Goal: Task Accomplishment & Management: Manage account settings

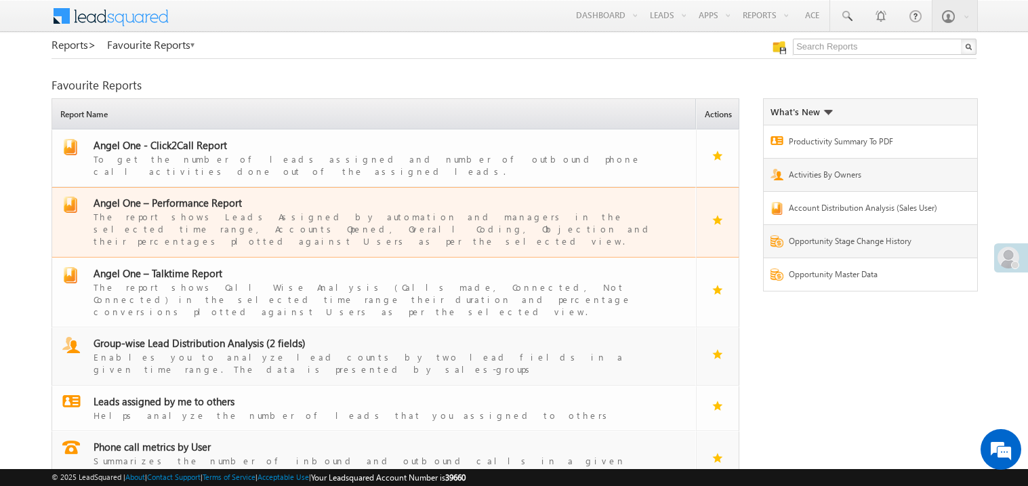
click at [191, 196] on span "Angel One – Performance Report" at bounding box center [167, 203] width 148 height 14
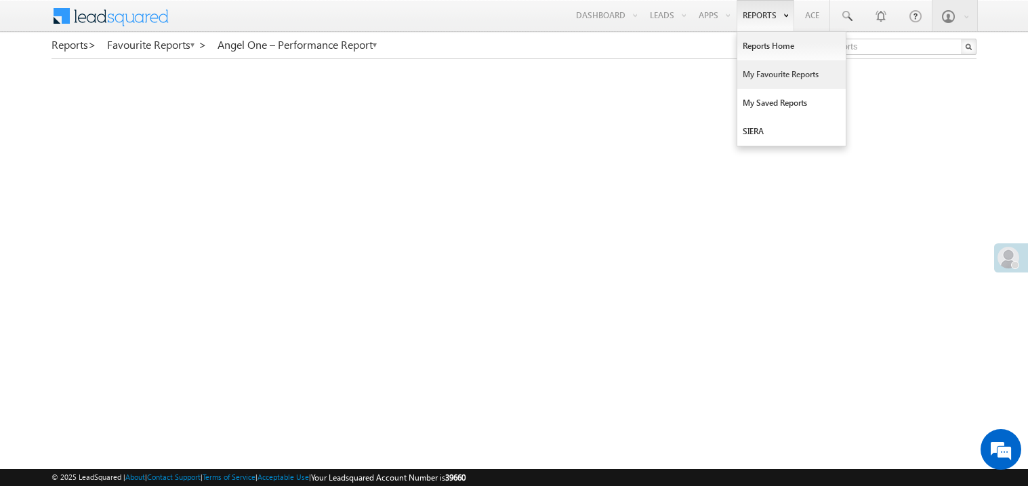
click at [758, 73] on link "My Favourite Reports" at bounding box center [791, 74] width 108 height 28
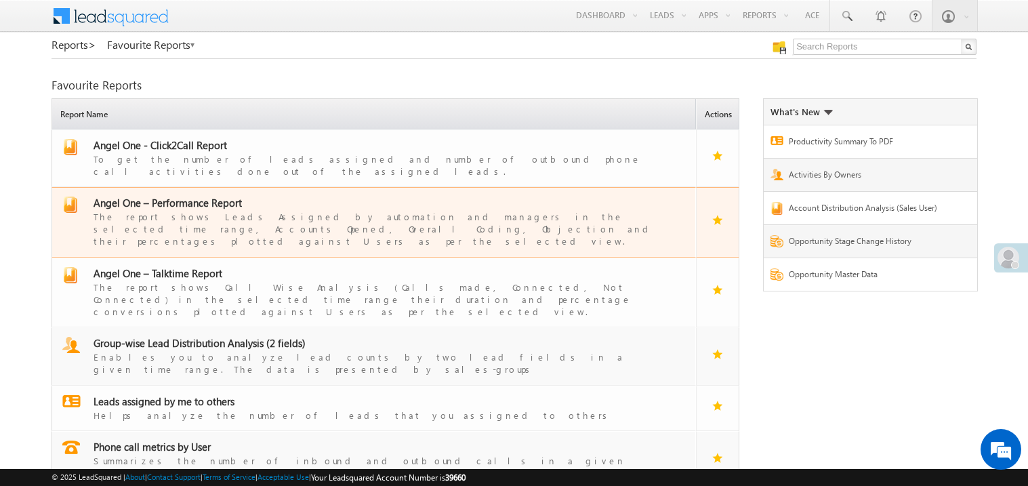
click at [182, 196] on span "Angel One – Performance Report" at bounding box center [167, 203] width 148 height 14
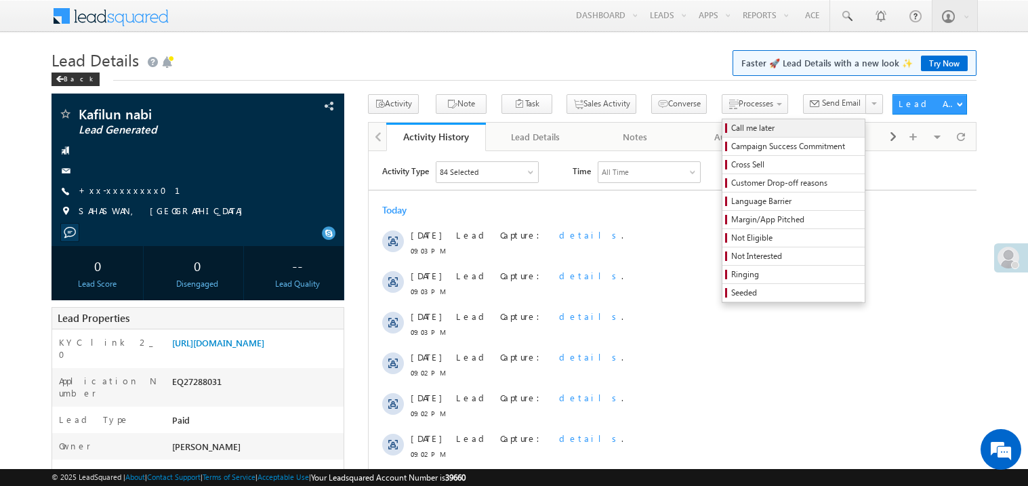
click at [731, 131] on span "Call me later" at bounding box center [795, 128] width 129 height 12
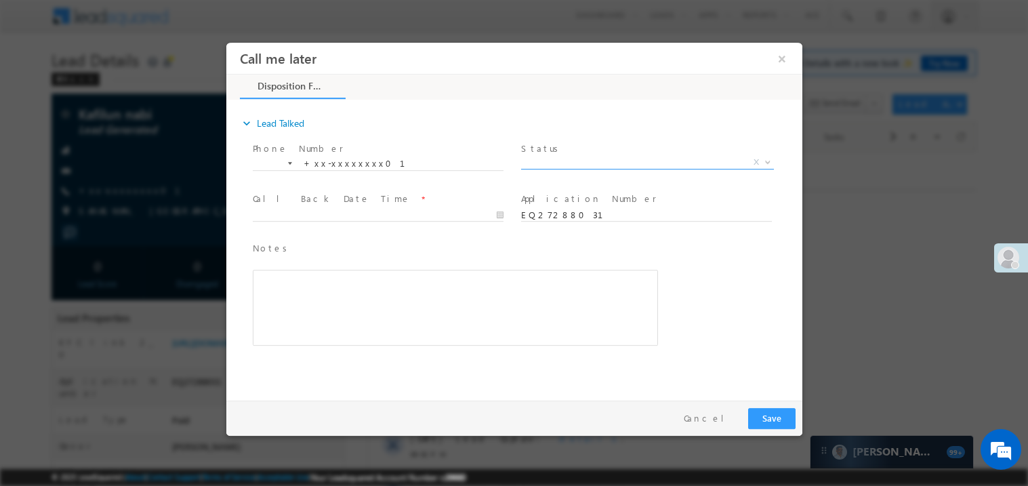
click at [562, 158] on span "X" at bounding box center [646, 162] width 253 height 14
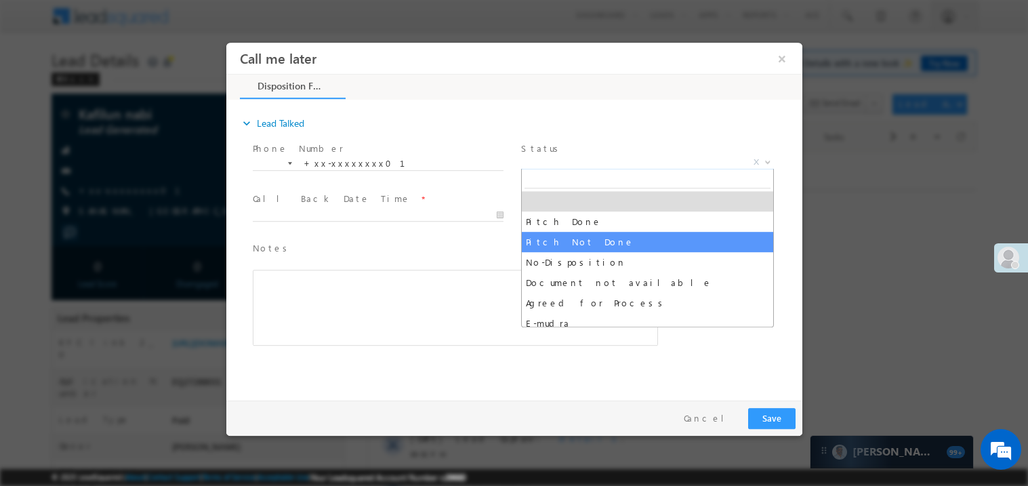
select select "Pitch Not Done"
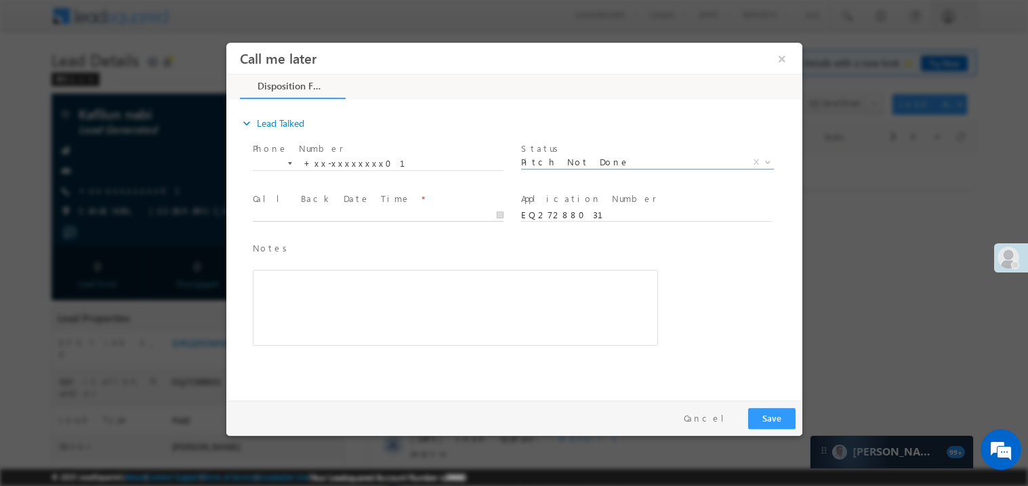
click at [290, 212] on body "Call me later ×" at bounding box center [514, 218] width 576 height 352
type input "08/16/25 10:55 PM"
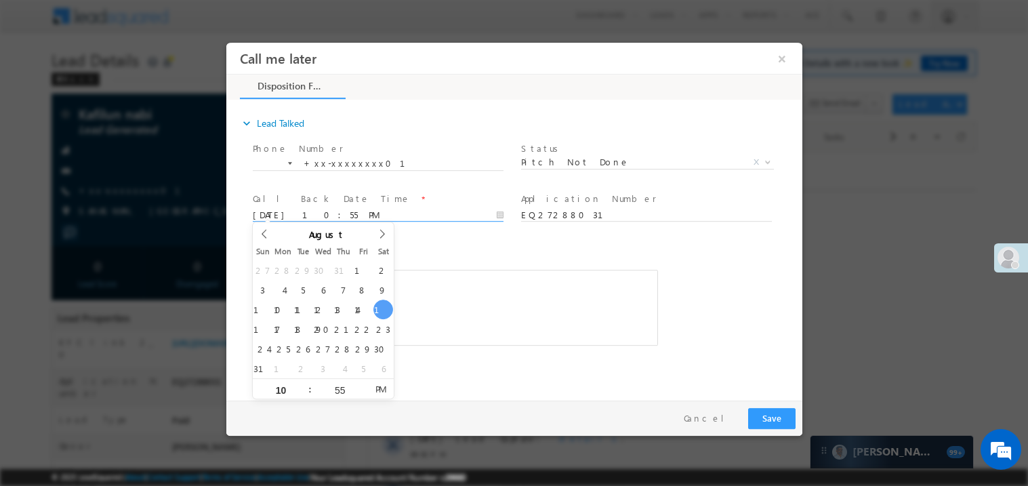
click at [478, 289] on div "Rich Text Editor, 40788eee-0fb2-11ec-a811-0adc8a9d82c2__tab1__section1__Notes__…" at bounding box center [454, 307] width 405 height 76
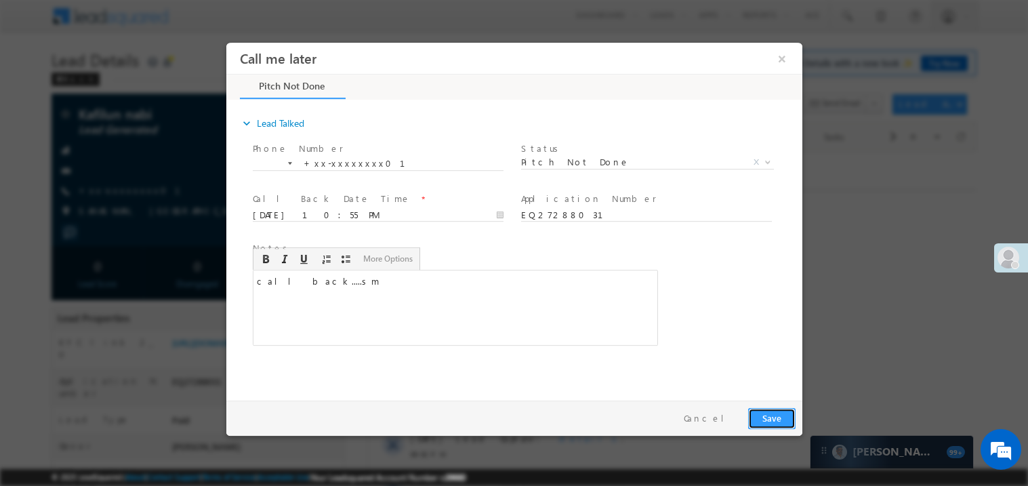
click at [769, 422] on button "Save" at bounding box center [770, 417] width 47 height 21
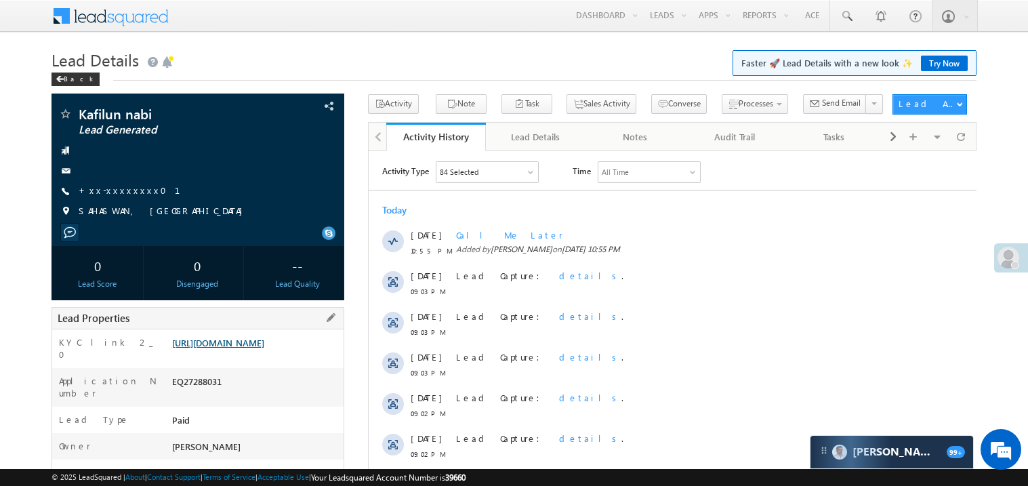
click at [264, 348] on link "https://angelbroking1-pk3em7sa.customui-test.leadsquared.com?leadId=44c8ce35-9d…" at bounding box center [218, 343] width 92 height 12
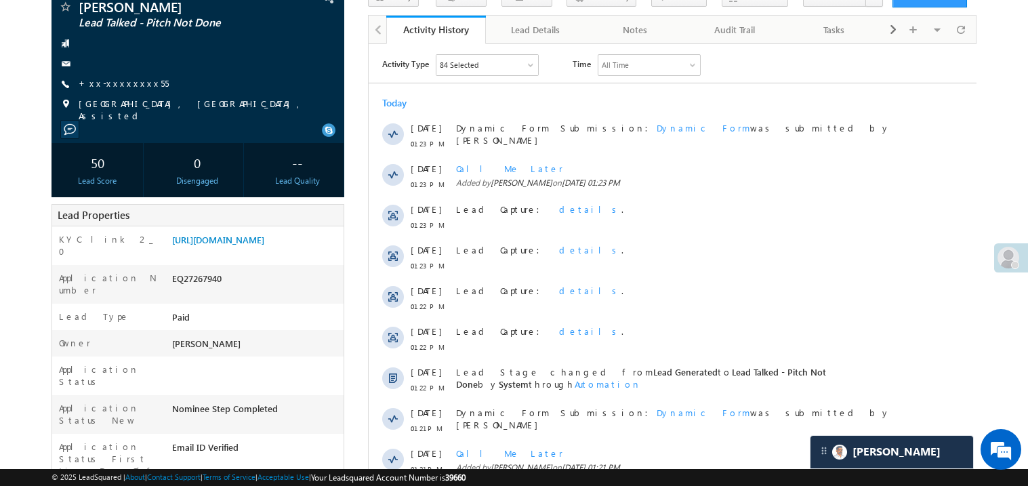
scroll to position [108, 0]
click at [244, 245] on link "https://angelbroking1-pk3em7sa.customui-test.leadsquared.com?leadId=76bc409a-45…" at bounding box center [218, 239] width 92 height 12
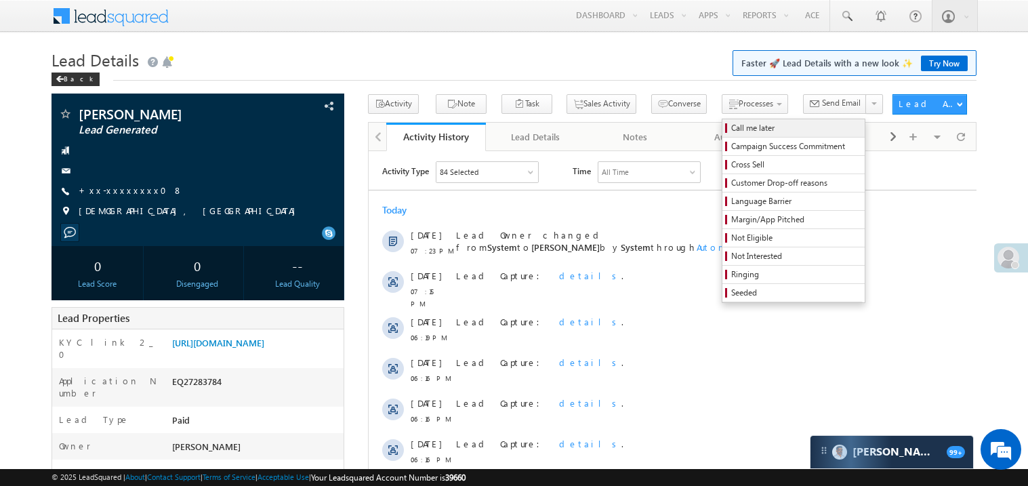
click at [731, 129] on span "Call me later" at bounding box center [795, 128] width 129 height 12
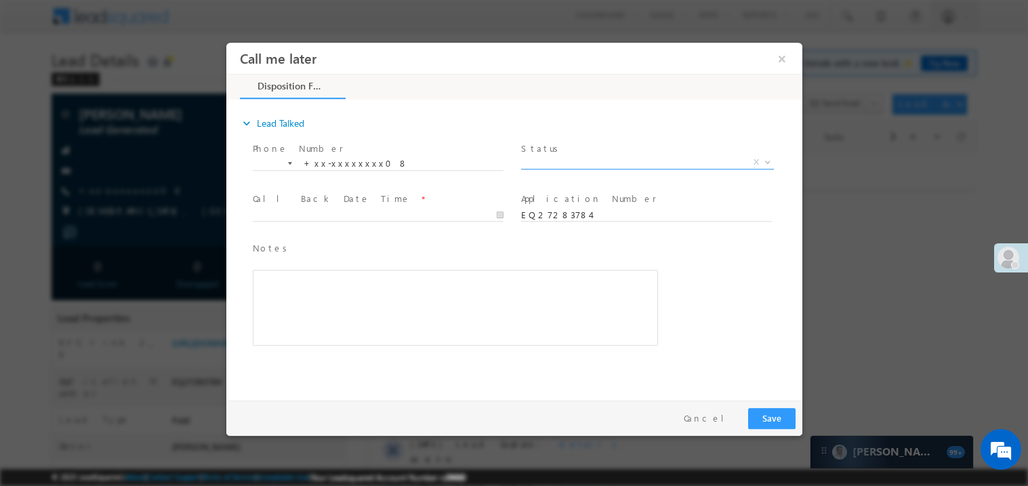
click at [549, 159] on span "X" at bounding box center [646, 162] width 253 height 14
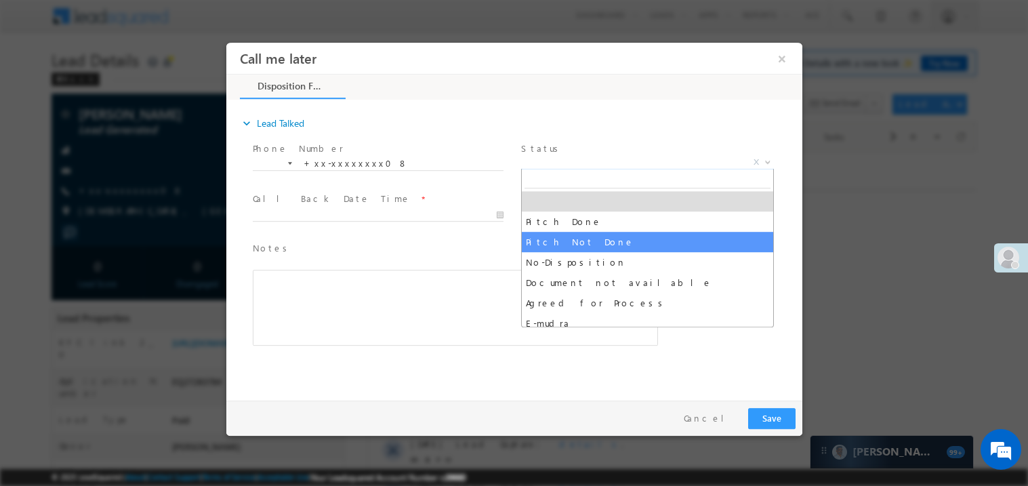
select select "Pitch Not Done"
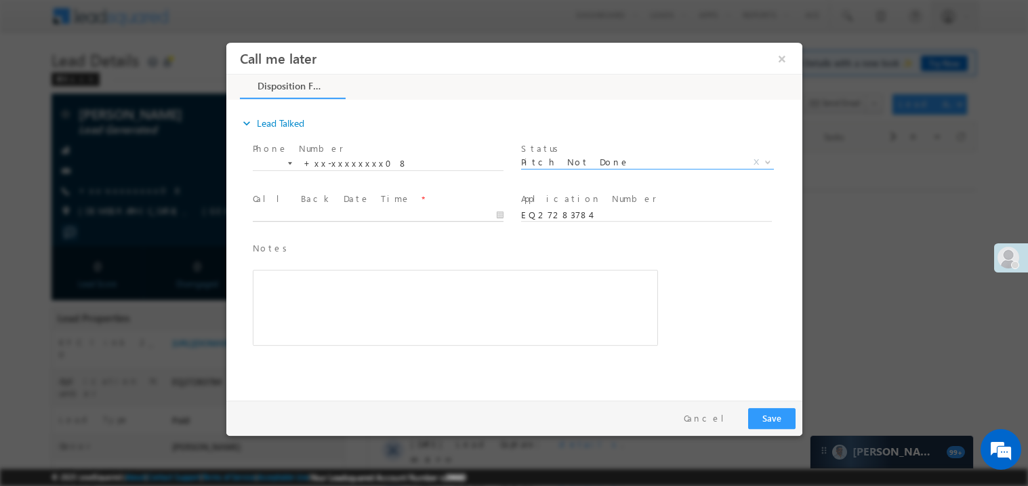
click at [289, 212] on body "Call me later ×" at bounding box center [514, 218] width 576 height 352
type input "08/16/25 10:57 PM"
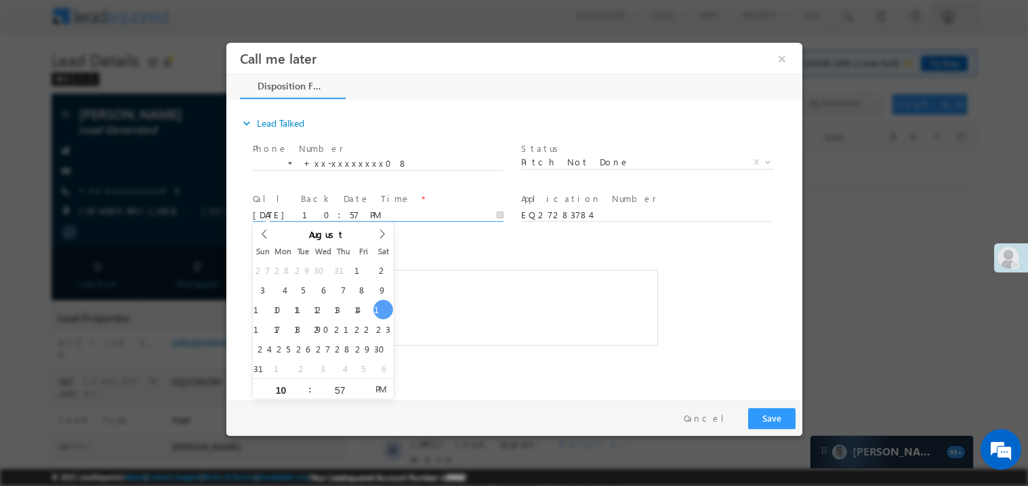
click at [491, 320] on div "Rich Text Editor, 40788eee-0fb2-11ec-a811-0adc8a9d82c2__tab1__section1__Notes__…" at bounding box center [454, 307] width 405 height 76
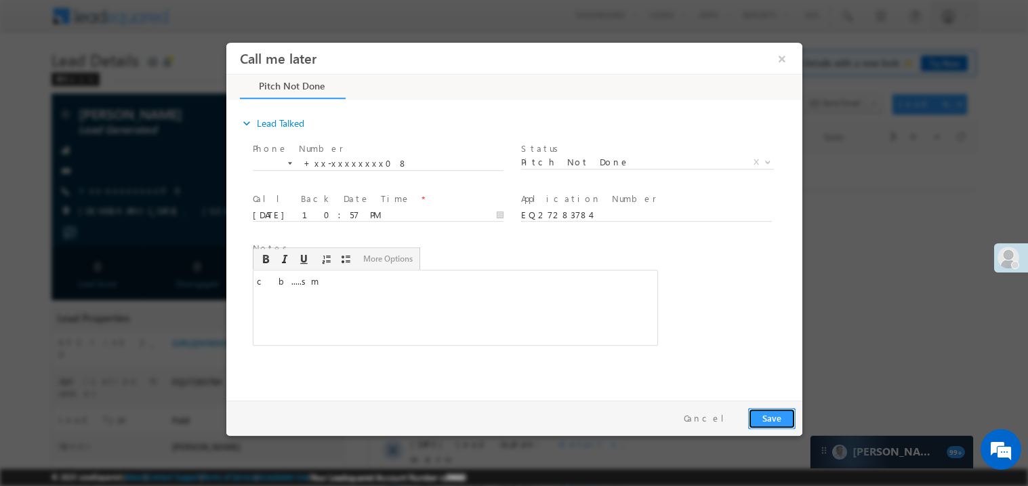
click at [791, 421] on button "Save" at bounding box center [770, 417] width 47 height 21
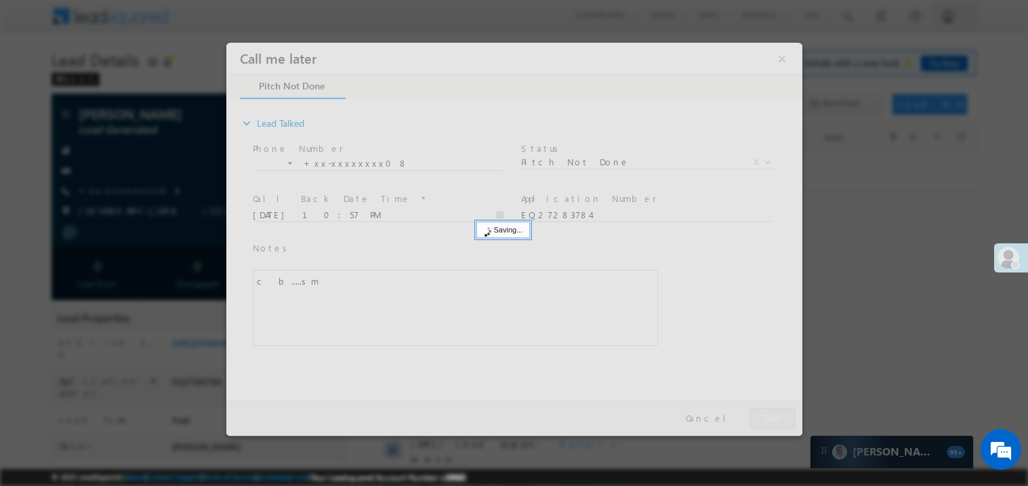
click at [791, 421] on div at bounding box center [514, 238] width 576 height 393
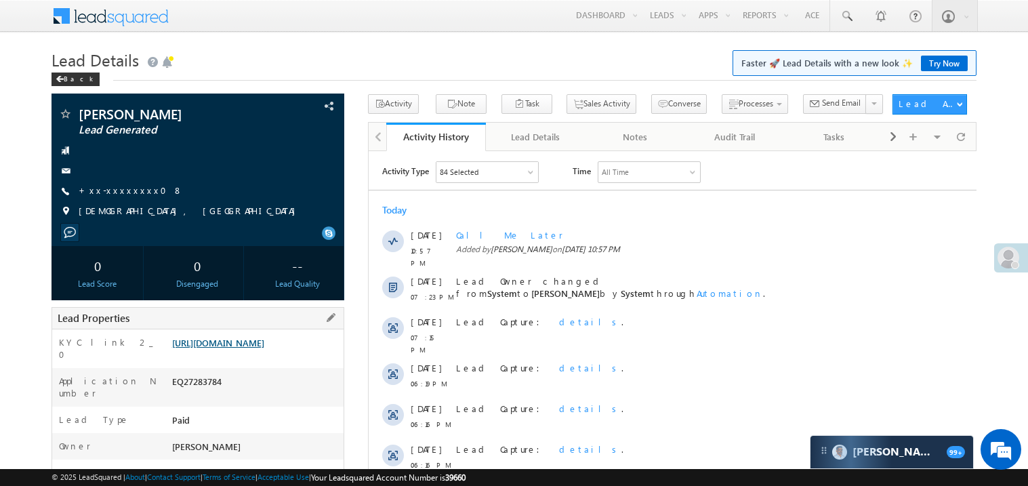
click at [264, 344] on link "https://angelbroking1-pk3em7sa.customui-test.leadsquared.com?leadId=6387a7e9-55…" at bounding box center [218, 343] width 92 height 12
click at [250, 348] on link "https://angelbroking1-pk3em7sa.customui-test.leadsquared.com?leadId=6387a7e9-55…" at bounding box center [218, 343] width 92 height 12
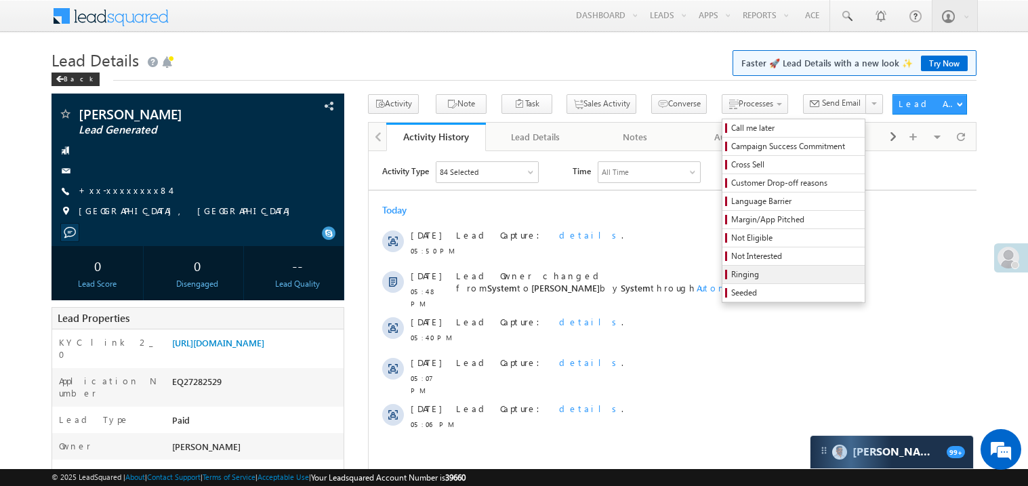
click at [731, 279] on span "Ringing" at bounding box center [795, 274] width 129 height 12
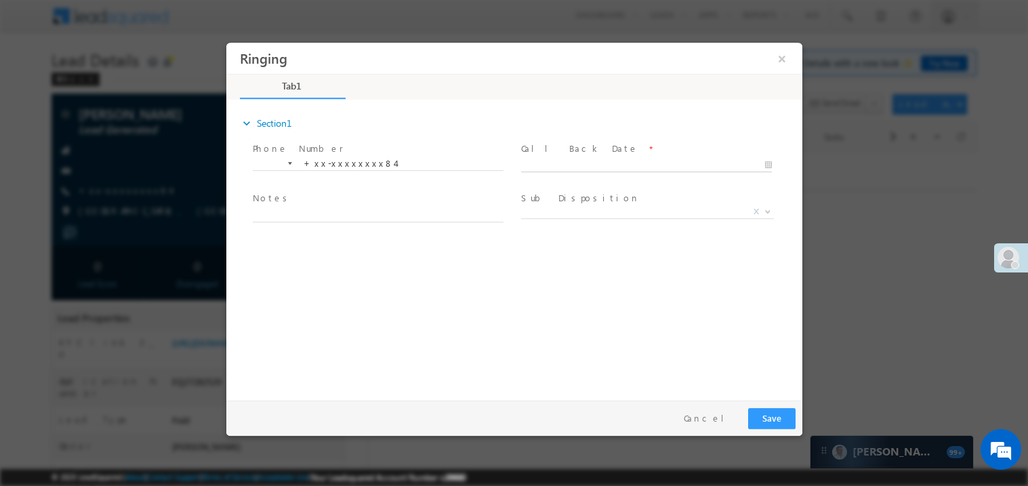
click at [606, 160] on body "Ringing ×" at bounding box center [514, 218] width 576 height 352
type input "08/16/25 10:59 PM"
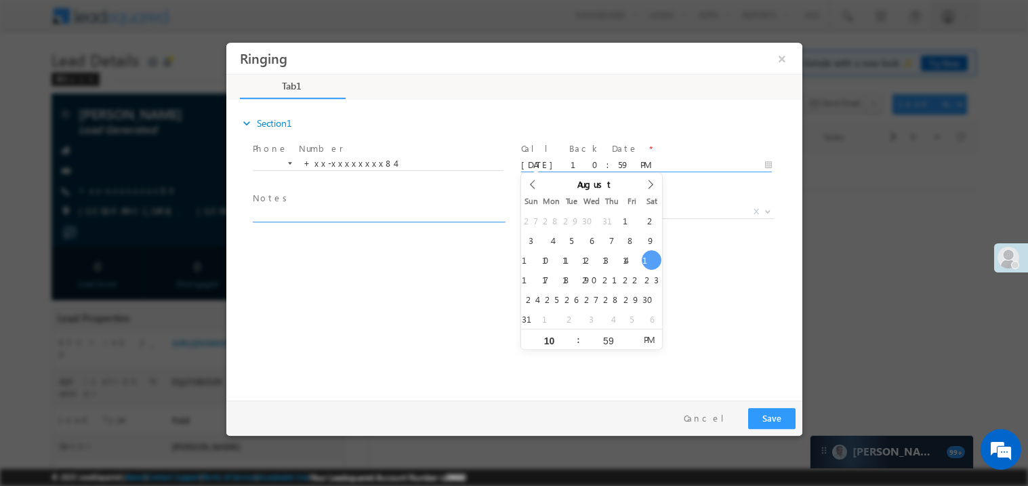
click at [361, 206] on textarea at bounding box center [377, 214] width 251 height 16
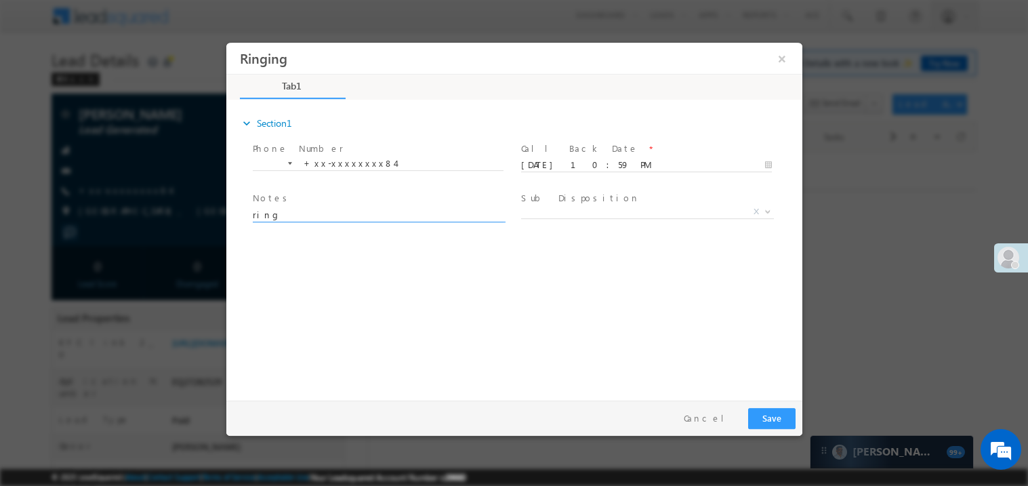
type textarea "ring"
click at [758, 420] on button "Save" at bounding box center [770, 417] width 47 height 21
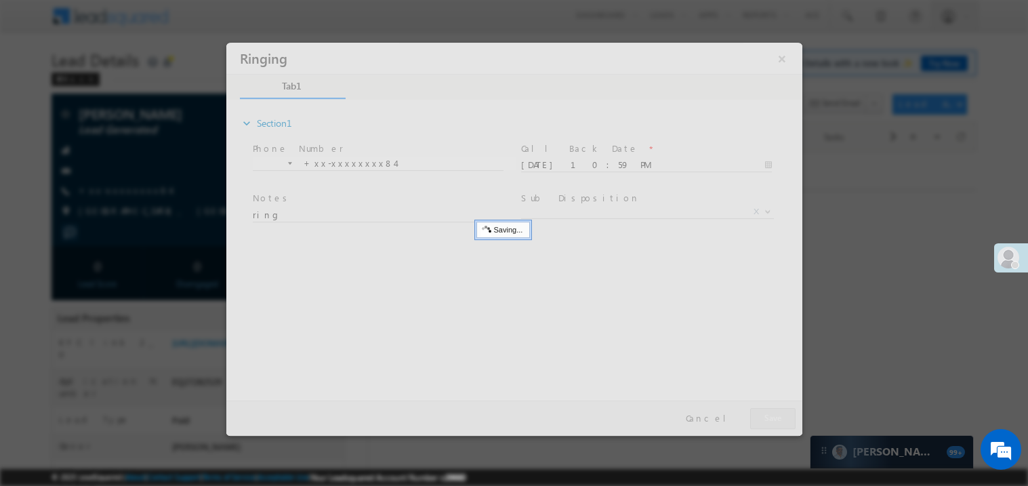
click at [758, 420] on div at bounding box center [514, 238] width 576 height 393
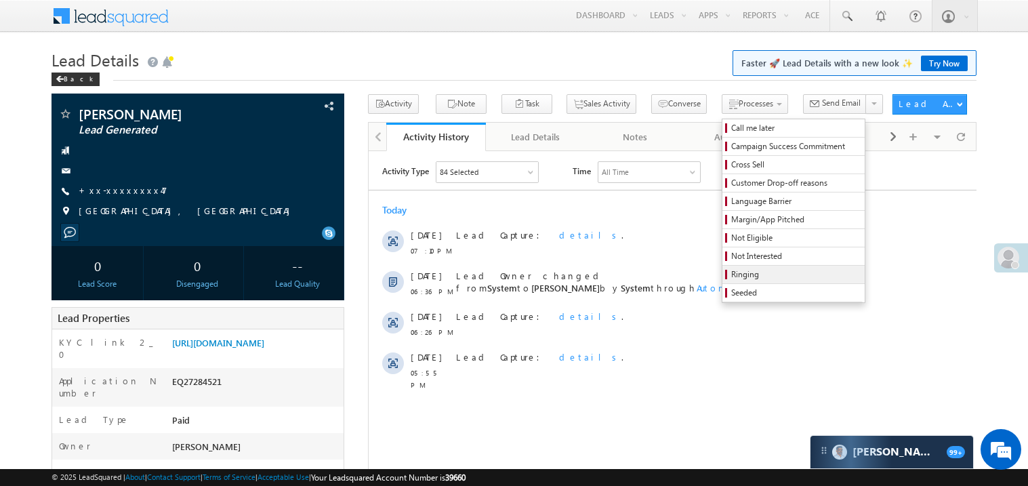
click at [722, 270] on link "Ringing" at bounding box center [793, 275] width 142 height 18
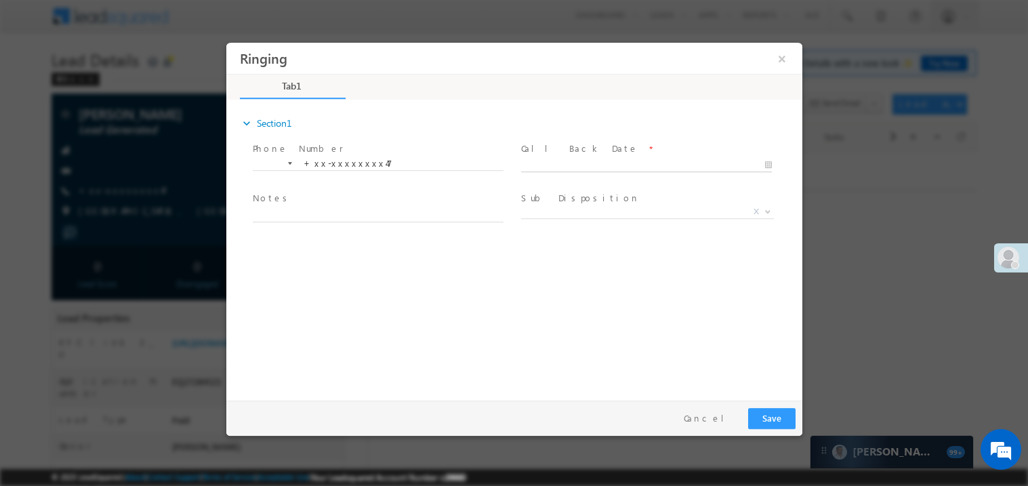
click at [553, 163] on body "Ringing ×" at bounding box center [514, 218] width 576 height 352
type input "08/16/25 10:59 PM"
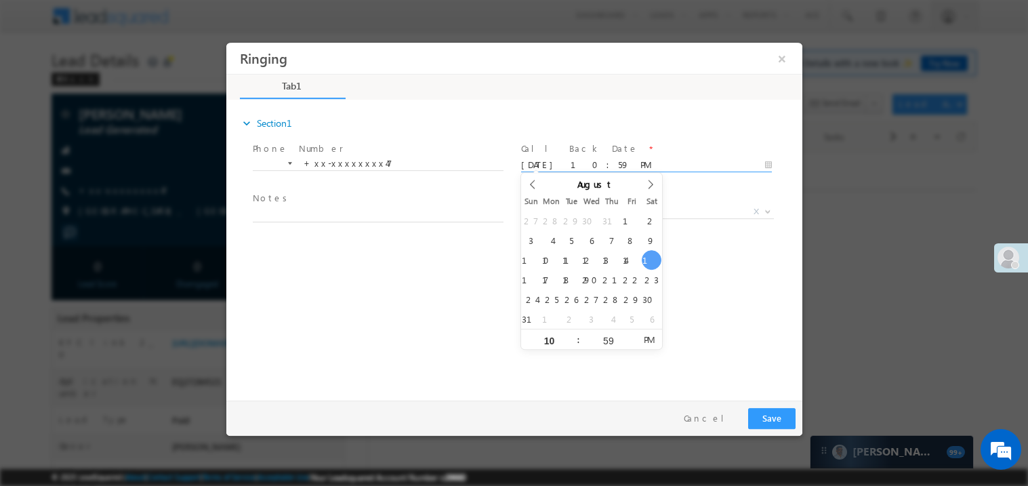
click at [363, 206] on textarea at bounding box center [377, 214] width 251 height 16
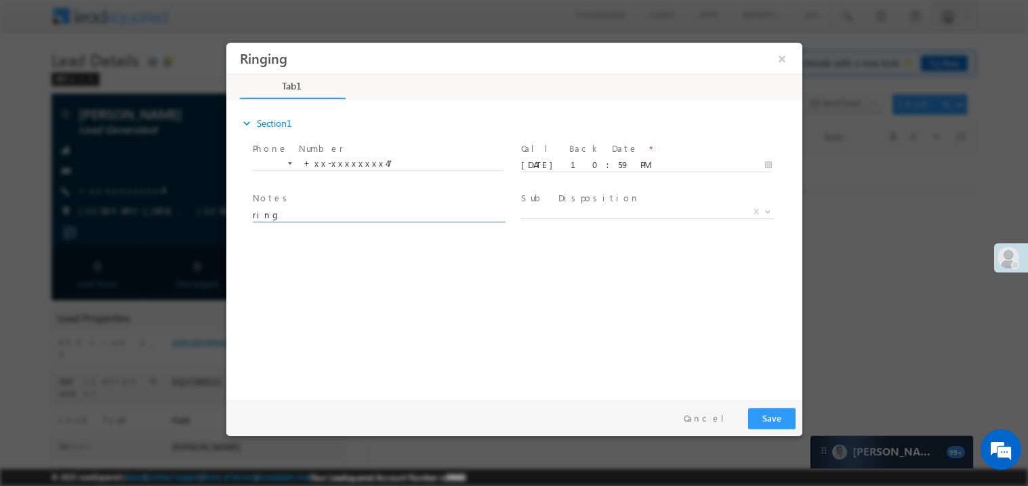
type textarea "ring"
click at [777, 421] on button "Save" at bounding box center [770, 417] width 47 height 21
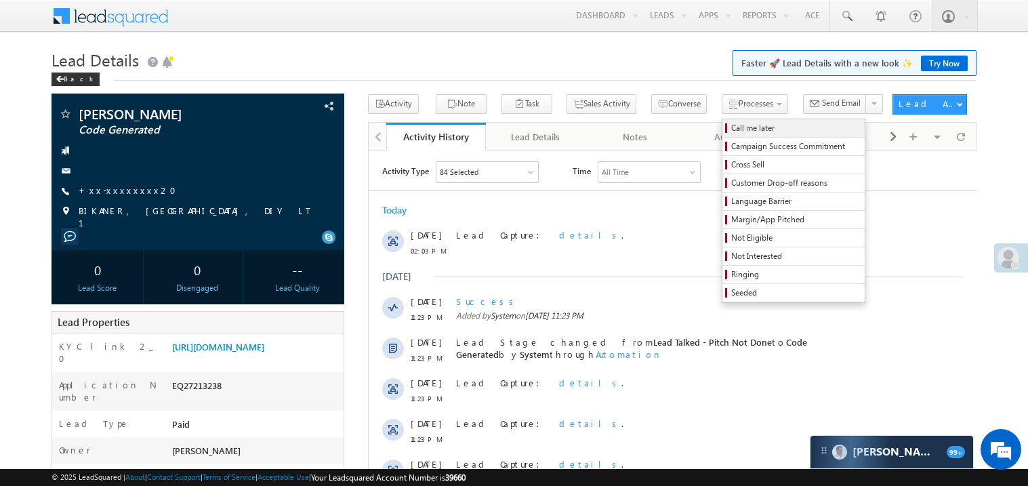
click at [731, 127] on span "Call me later" at bounding box center [795, 128] width 129 height 12
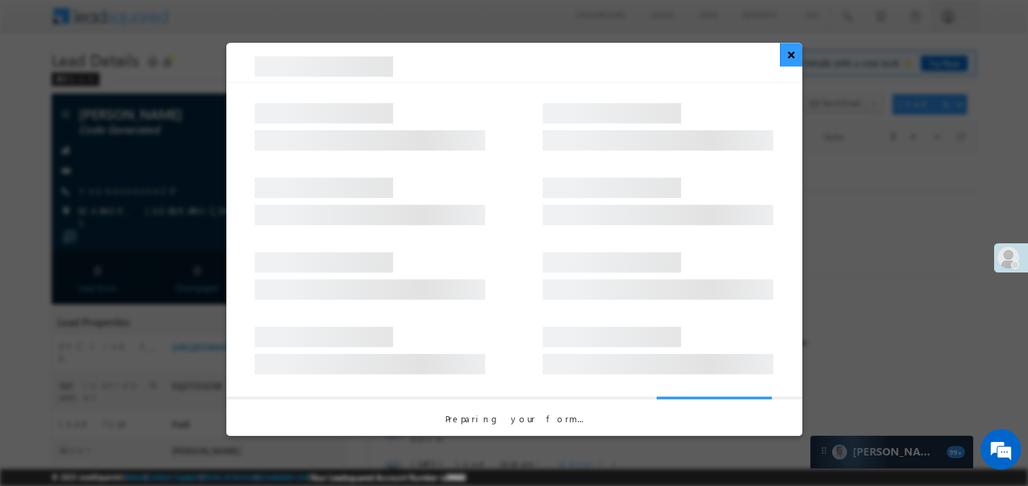
click at [794, 61] on button "×" at bounding box center [791, 55] width 22 height 24
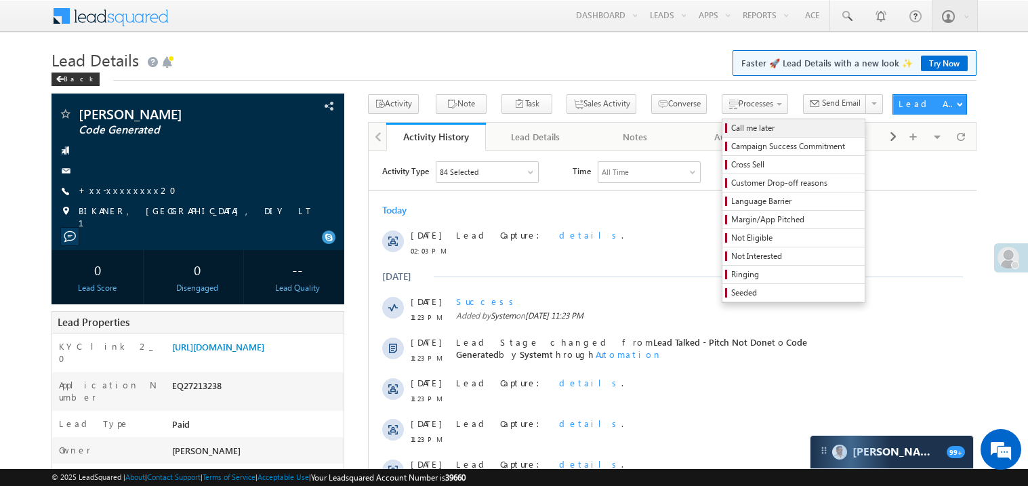
click at [731, 131] on span "Call me later" at bounding box center [795, 128] width 129 height 12
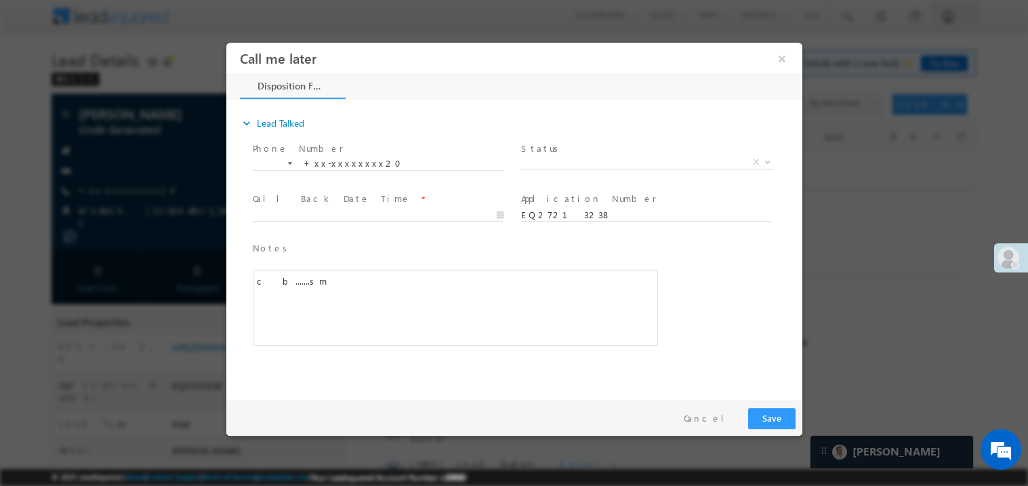
click at [553, 151] on span "Status *" at bounding box center [645, 148] width 250 height 15
click at [547, 159] on span "X" at bounding box center [646, 162] width 253 height 14
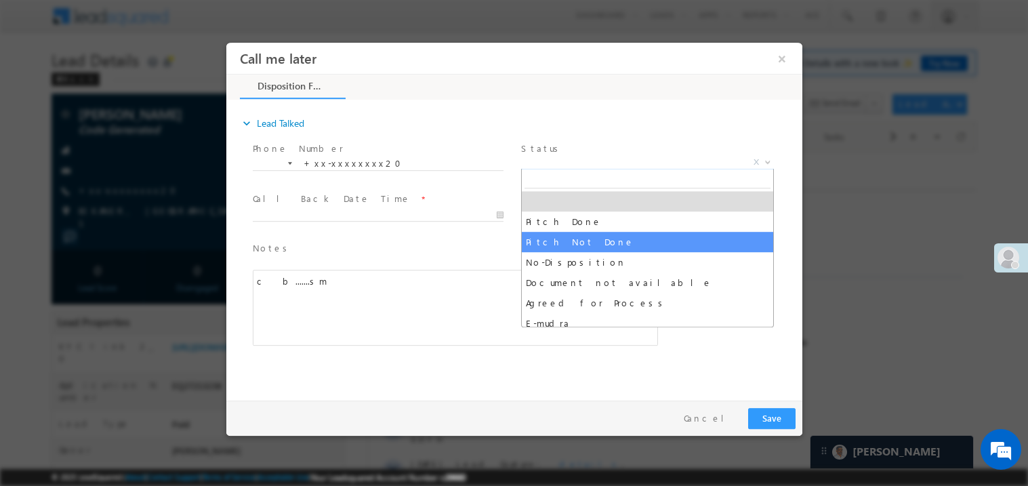
select select "Pitch Not Done"
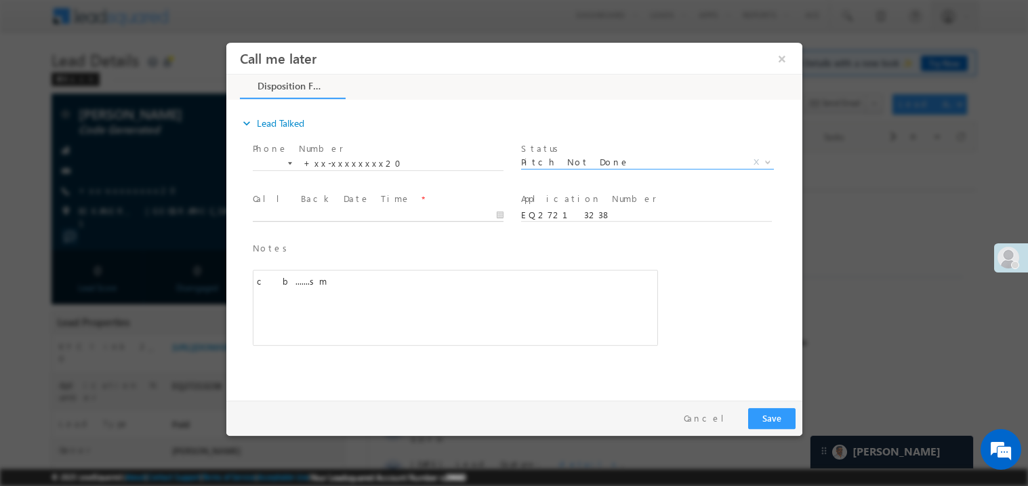
click at [344, 210] on body "Call me later ×" at bounding box center [514, 218] width 576 height 352
type input "08/16/25 11:04 PM"
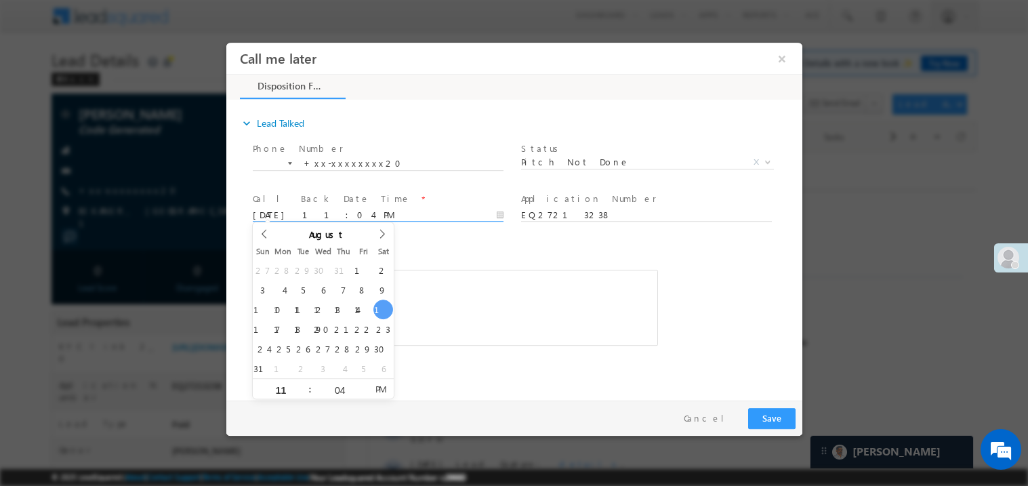
click at [419, 261] on div "Notes * c&nbsp; b.......sm Editor toolbars Basic Styles Bold Italic Underline P…" at bounding box center [454, 293] width 405 height 105
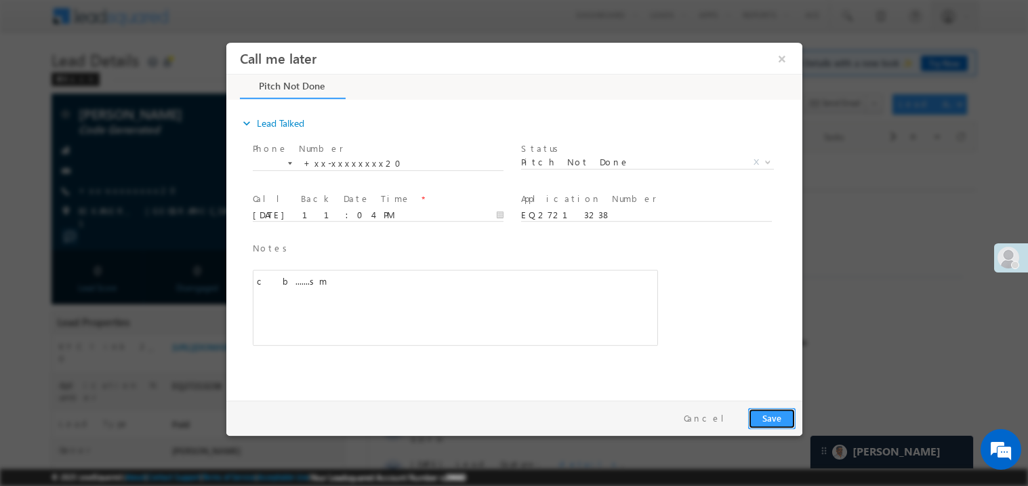
click at [764, 411] on button "Save" at bounding box center [770, 417] width 47 height 21
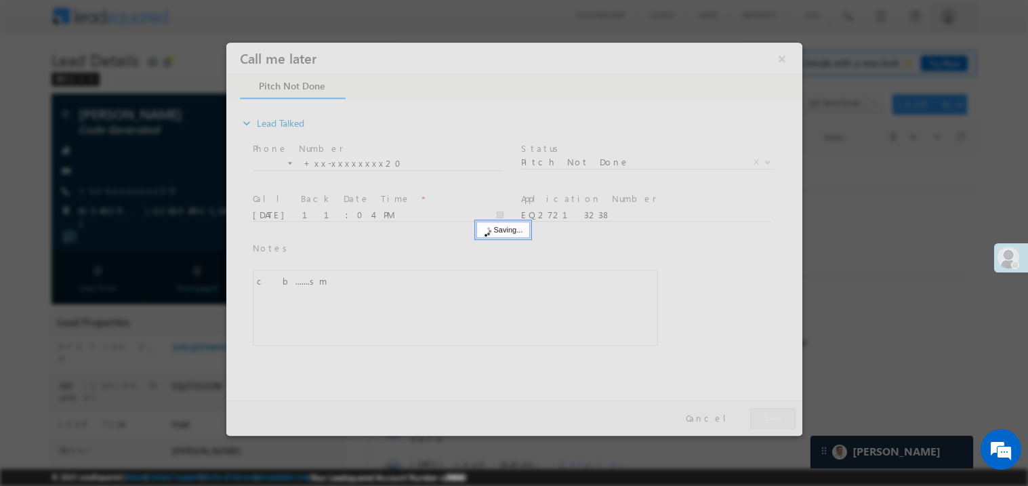
click at [764, 411] on div at bounding box center [514, 238] width 576 height 393
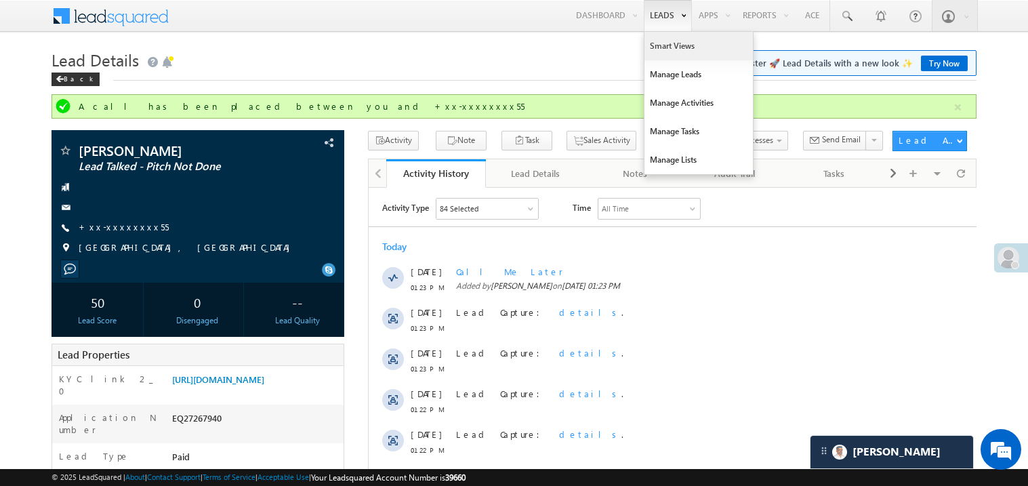
click at [657, 50] on link "Smart Views" at bounding box center [698, 46] width 108 height 28
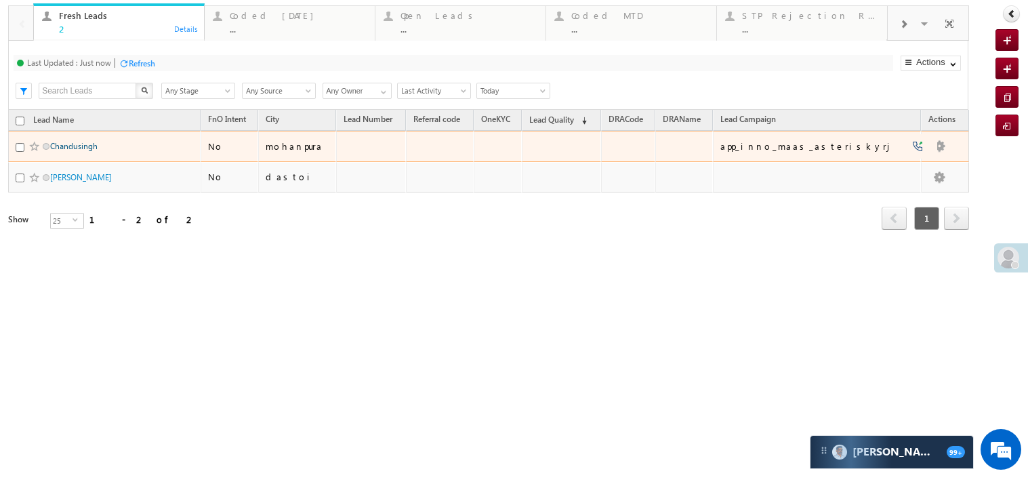
click at [87, 151] on link "Chandusingh" at bounding box center [73, 146] width 47 height 10
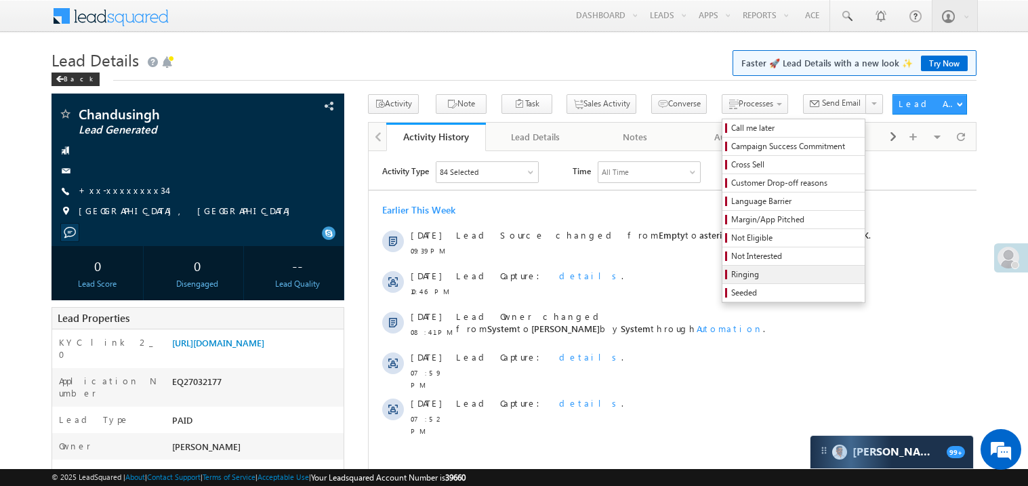
click at [732, 276] on span "Ringing" at bounding box center [795, 274] width 129 height 12
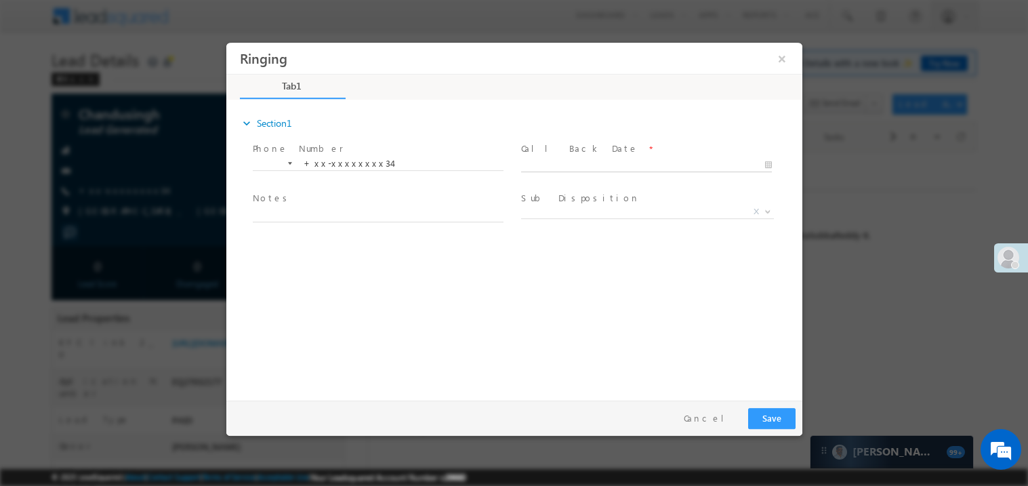
click at [563, 167] on body "Ringing ×" at bounding box center [514, 218] width 576 height 352
type input "08/16/25 11:05 PM"
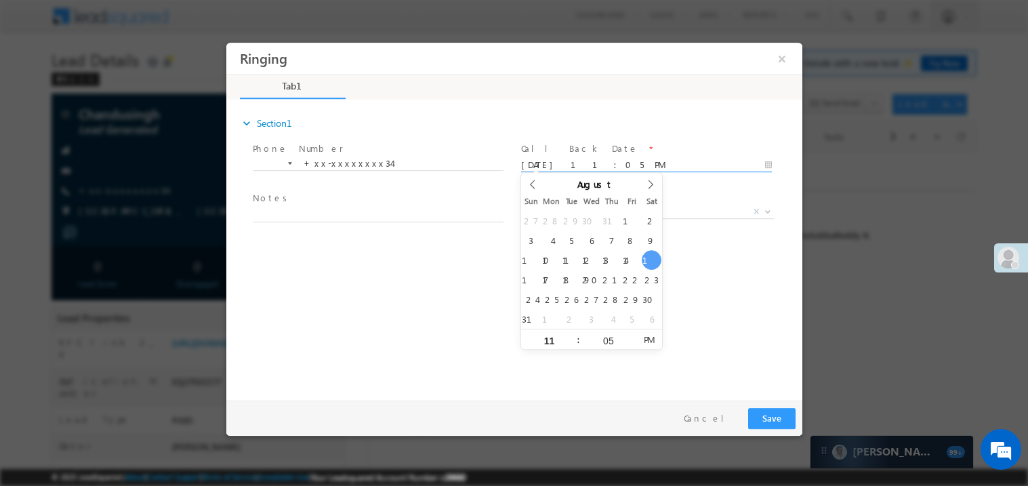
click at [360, 204] on span "Notes *" at bounding box center [377, 198] width 250 height 15
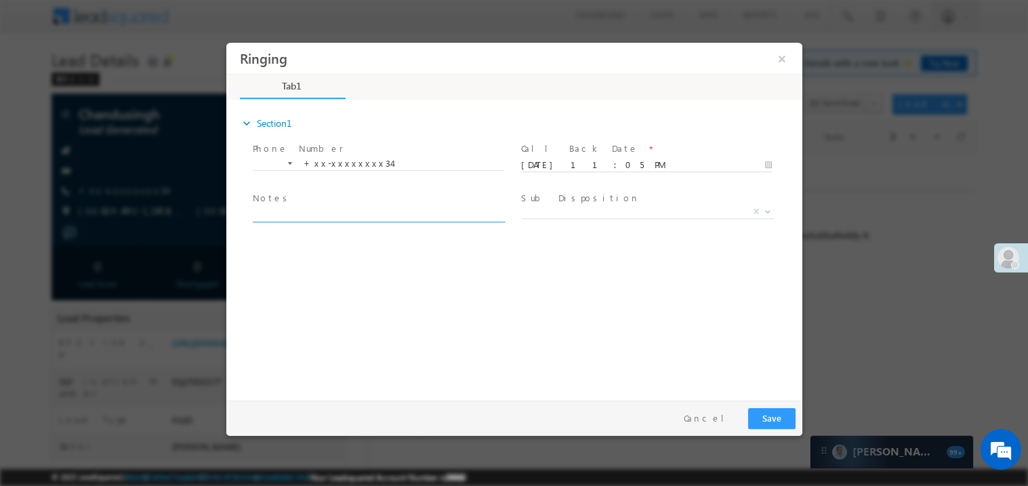
click at [340, 211] on textarea at bounding box center [377, 214] width 251 height 16
type textarea "ring"
click at [785, 417] on button "Save" at bounding box center [770, 417] width 47 height 21
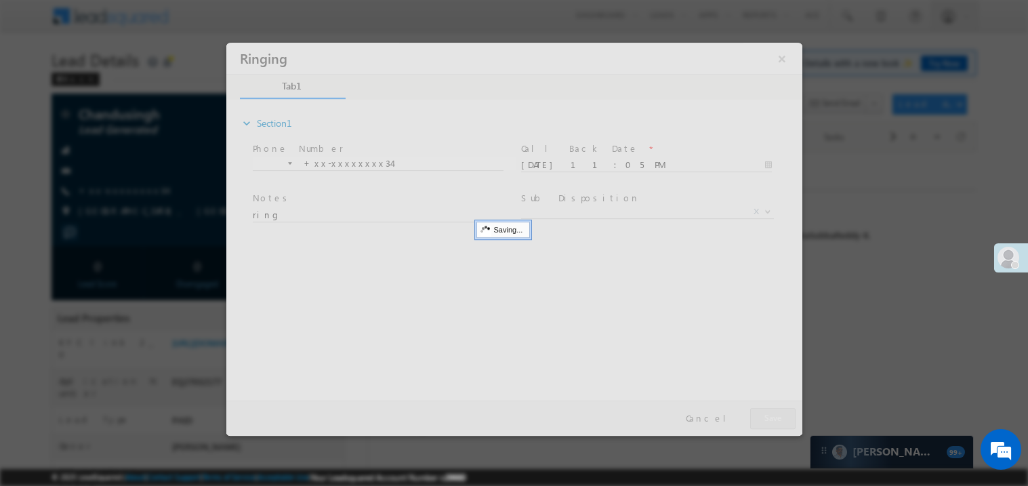
click at [785, 417] on div at bounding box center [514, 238] width 576 height 393
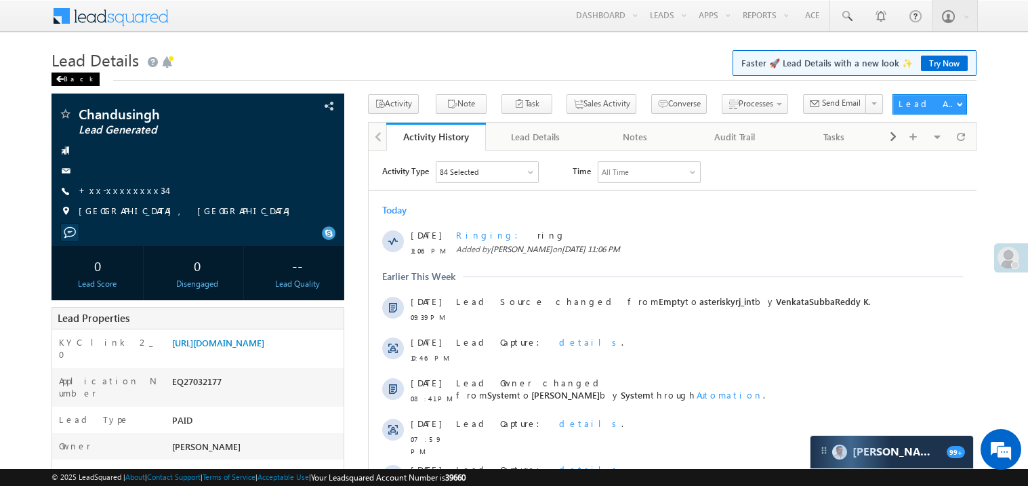
click at [60, 80] on span at bounding box center [60, 79] width 8 height 7
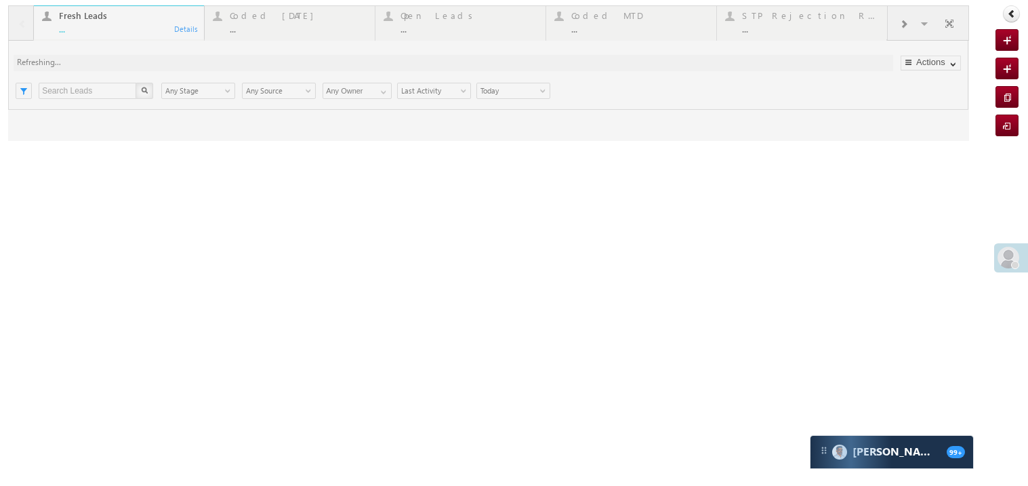
click at [123, 23] on div at bounding box center [488, 73] width 961 height 136
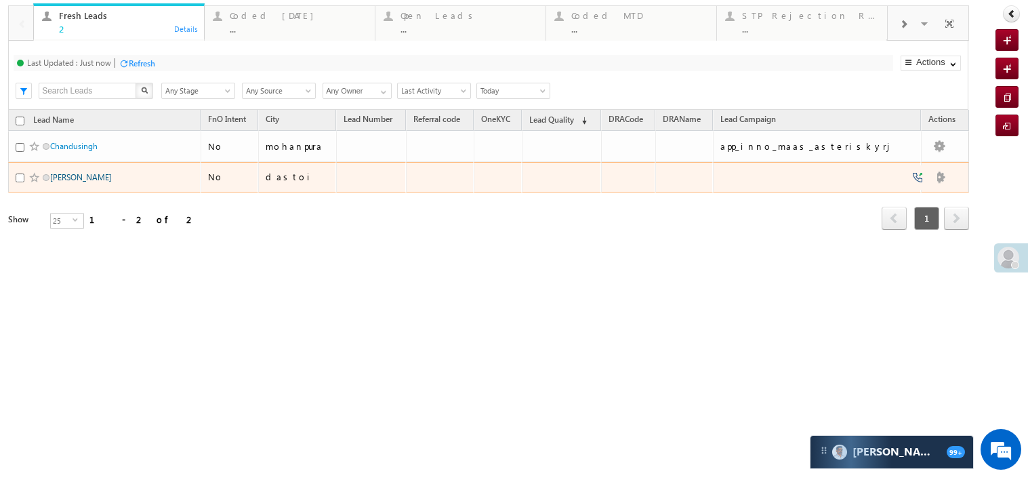
click at [63, 182] on link "[PERSON_NAME]" at bounding box center [81, 177] width 62 height 10
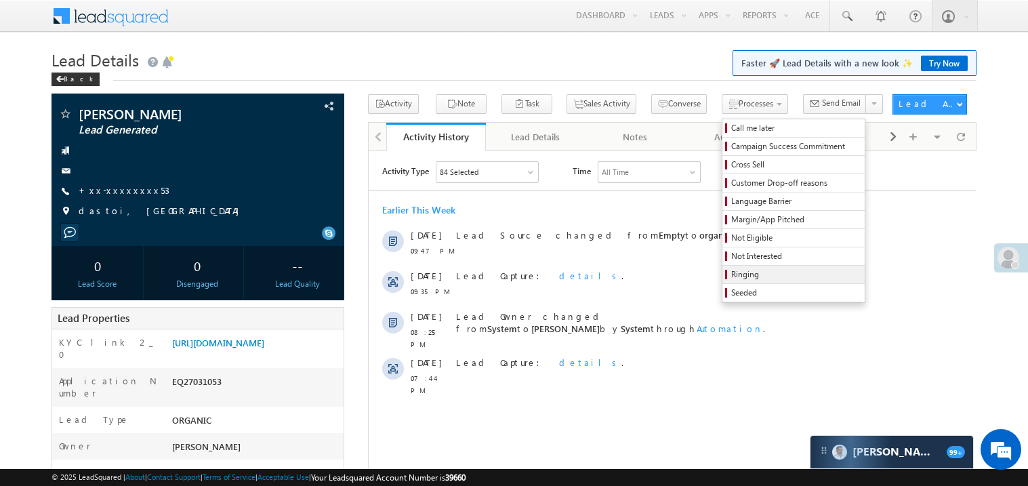
click at [731, 270] on span "Ringing" at bounding box center [795, 274] width 129 height 12
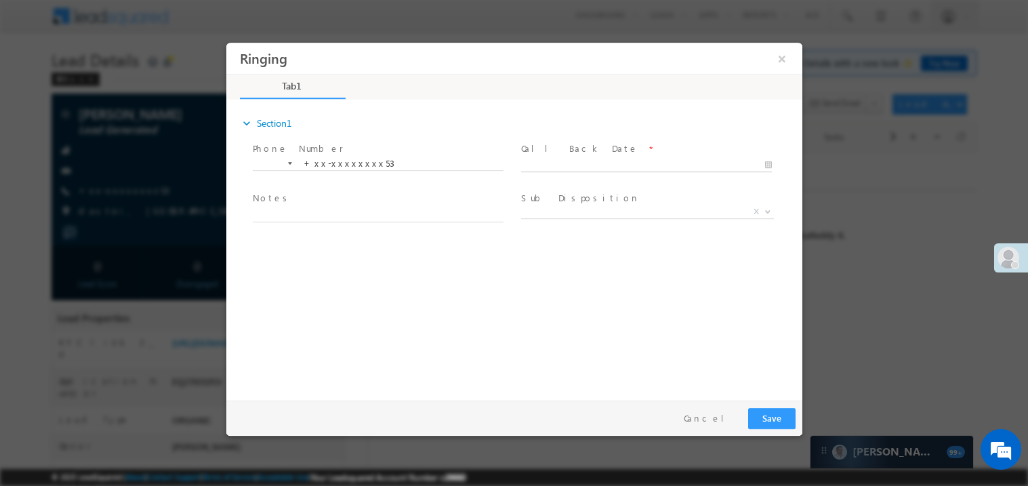
click at [550, 166] on body "Ringing ×" at bounding box center [514, 218] width 576 height 352
type input "[DATE] 11:06 PM"
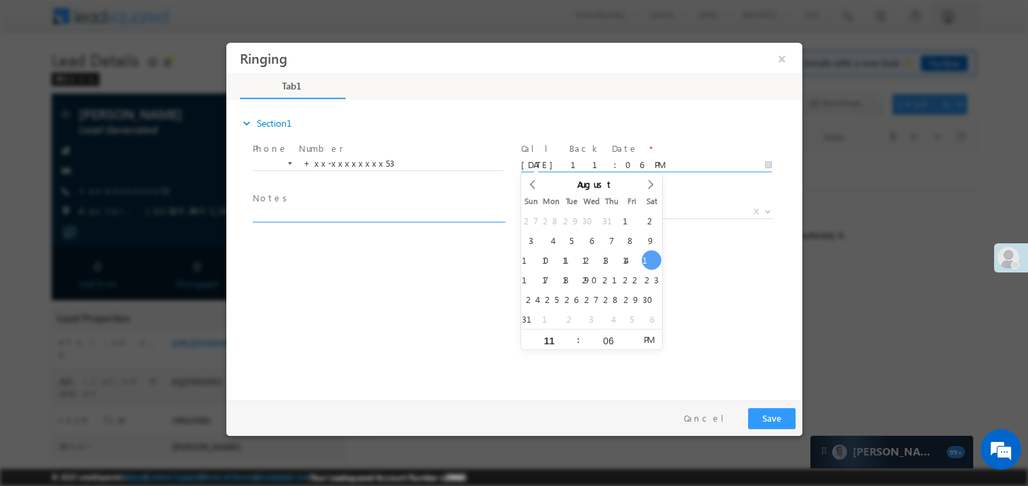
click at [297, 207] on textarea at bounding box center [377, 214] width 251 height 16
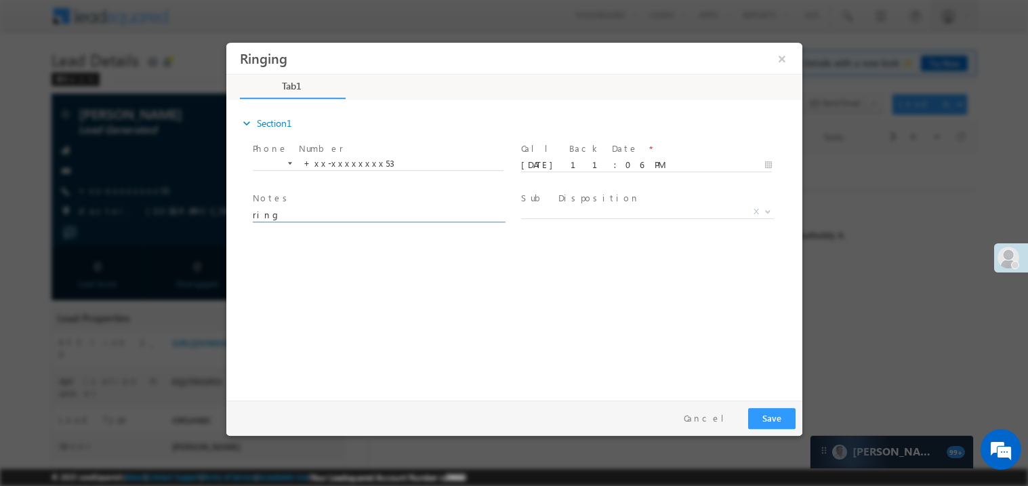
type textarea "ring"
click at [767, 413] on button "Save" at bounding box center [770, 417] width 47 height 21
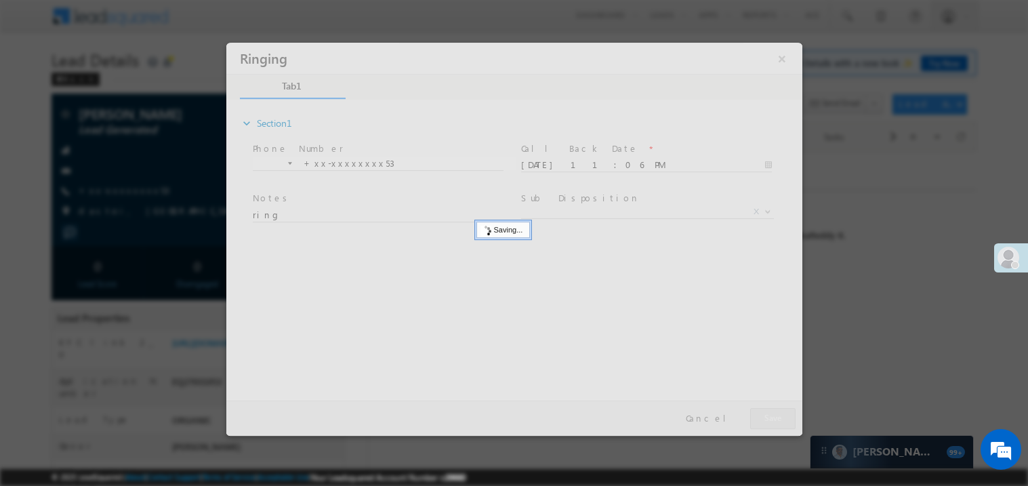
click at [767, 413] on div at bounding box center [514, 238] width 576 height 393
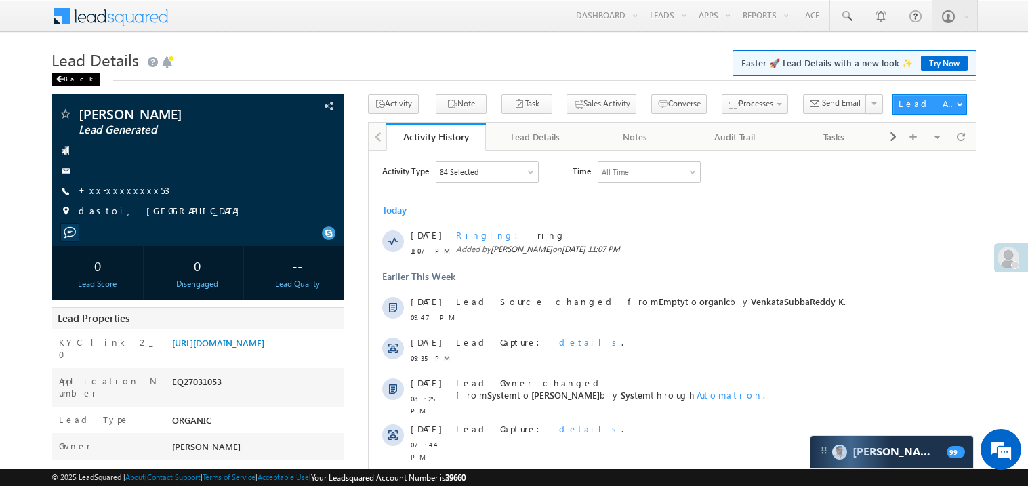
click at [56, 79] on span at bounding box center [60, 79] width 8 height 7
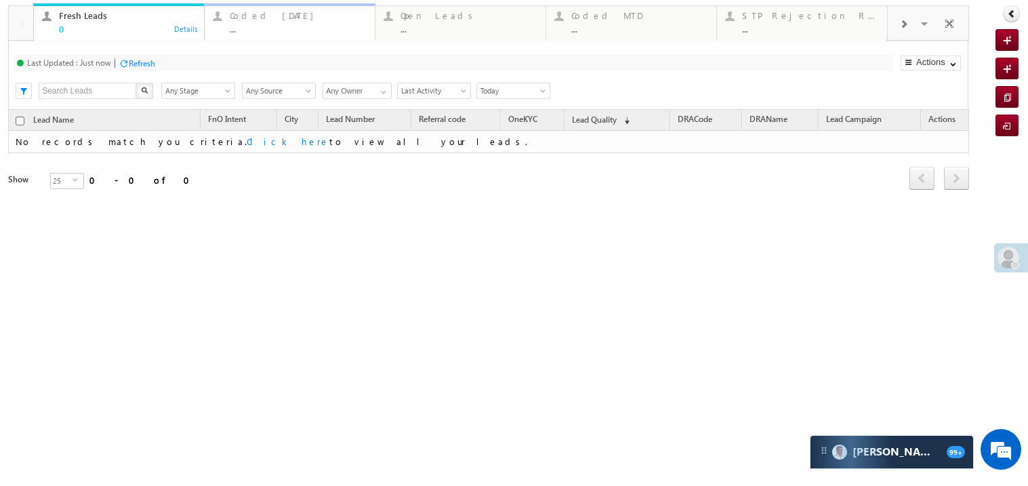
click at [287, 26] on div "..." at bounding box center [298, 29] width 137 height 10
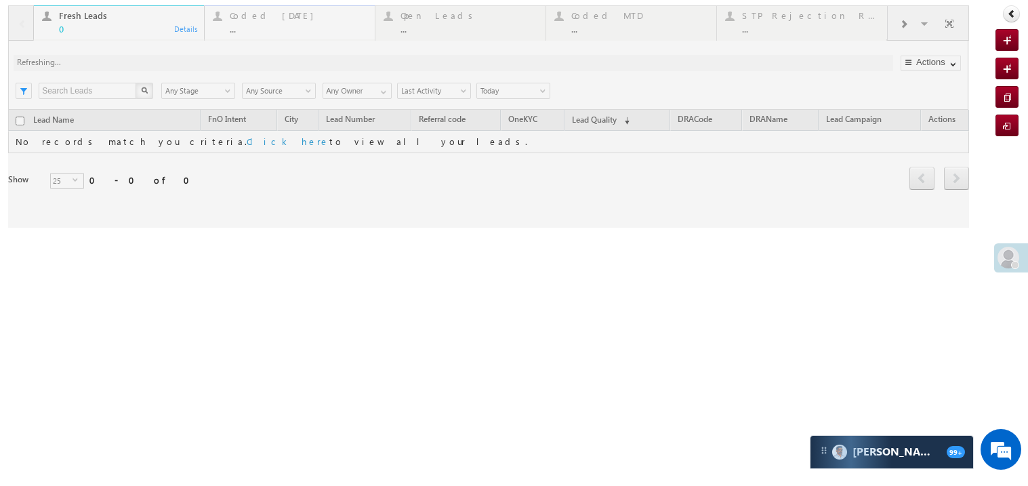
click at [287, 26] on div at bounding box center [488, 116] width 961 height 222
click at [281, 26] on div at bounding box center [488, 116] width 961 height 222
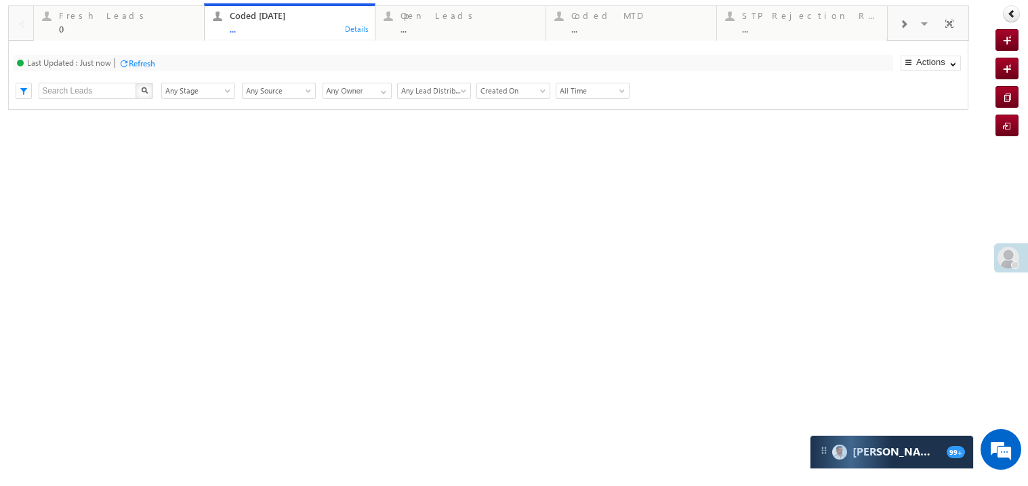
click at [278, 25] on div "..." at bounding box center [298, 29] width 137 height 10
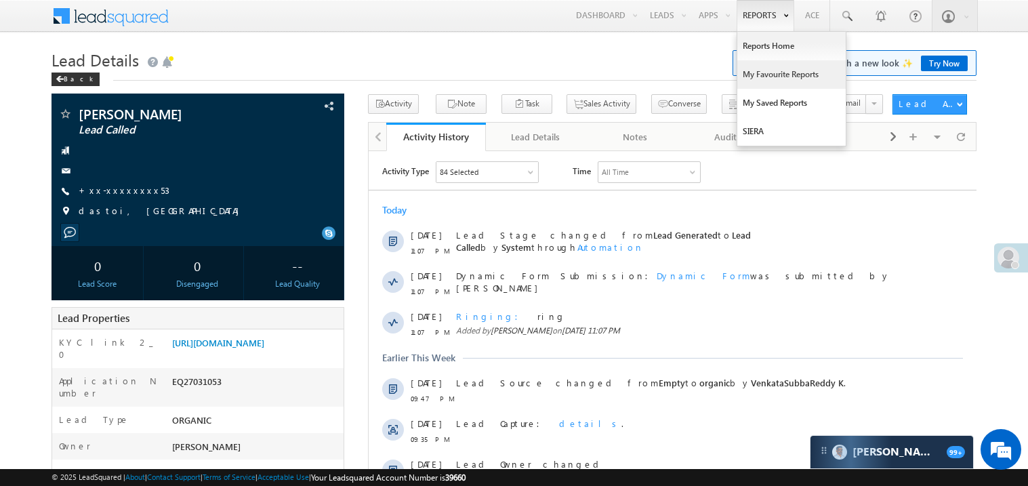
click at [765, 72] on link "My Favourite Reports" at bounding box center [791, 74] width 108 height 28
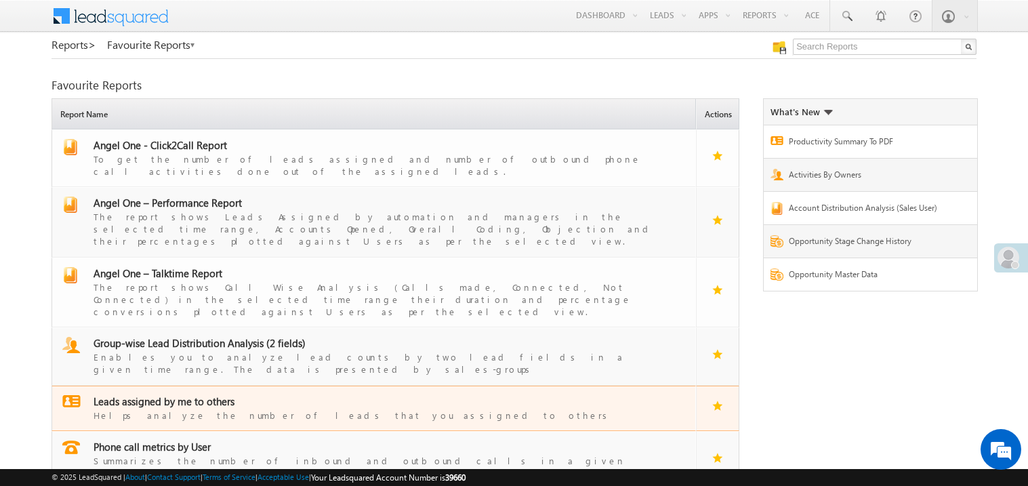
click at [169, 394] on span "Leads assigned by me to others" at bounding box center [163, 401] width 141 height 14
